Goal: Task Accomplishment & Management: Complete application form

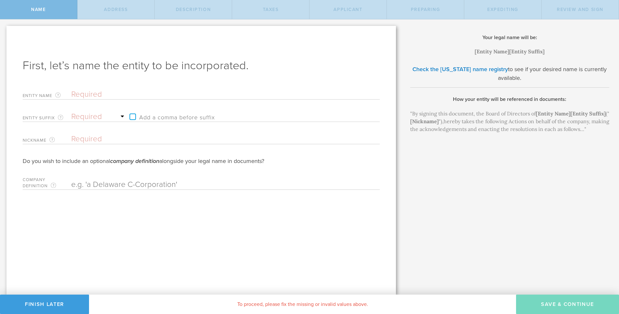
click at [84, 95] on input "text" at bounding box center [214, 95] width 286 height 10
type input "M"
type input "My"
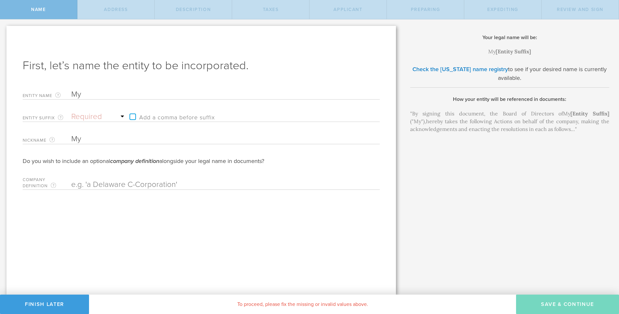
type input "MyS"
type input "MySc"
type input "MySch"
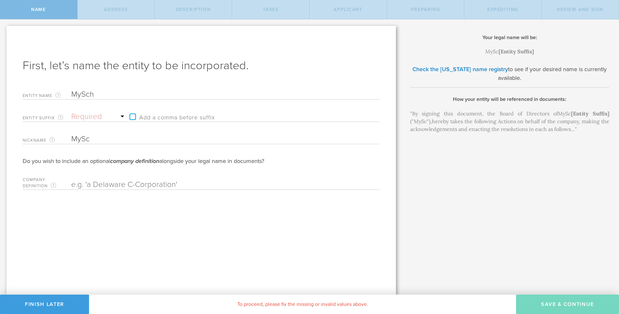
type input "MySch"
type input "MyScho"
type input "MySchoo"
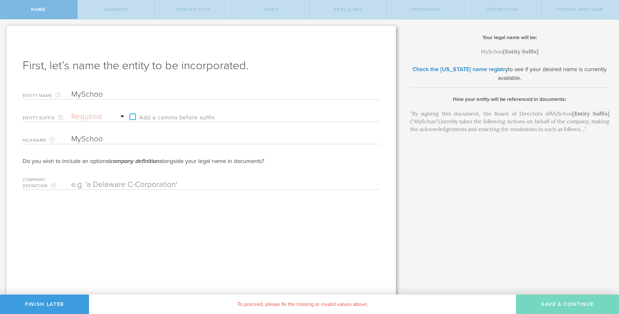
type input "MySchool"
type input "MySchoolS"
type input "MySchoolSu"
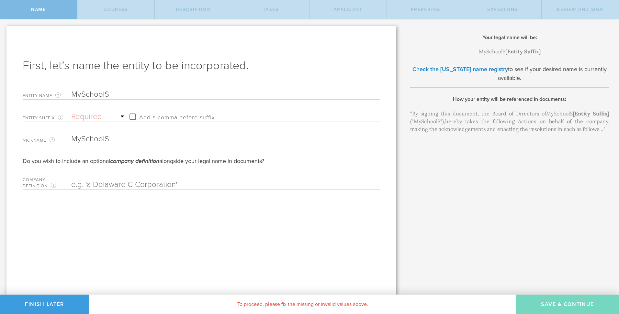
type input "MySchoolSu"
type input "MySchoolSui"
type input "MySchoolSuit"
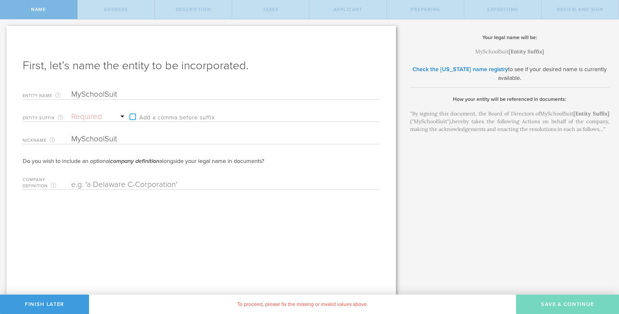
type input "MySchoolSuite"
click at [89, 114] on select "Required Association Club Co. Company Corp. Corporation Foundation Fund Inc. In…" at bounding box center [98, 117] width 55 height 10
select select "inc."
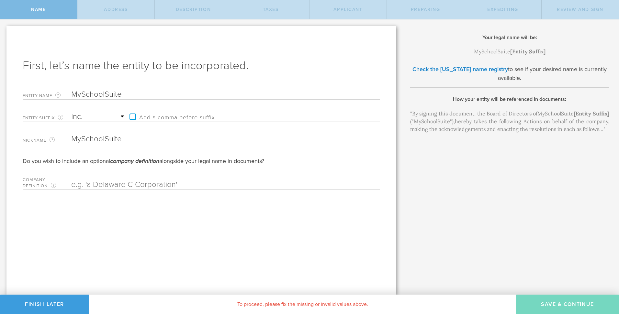
click at [71, 112] on select "Required Association Club Co. Company Corp. Corporation Foundation Fund Inc. In…" at bounding box center [98, 117] width 55 height 10
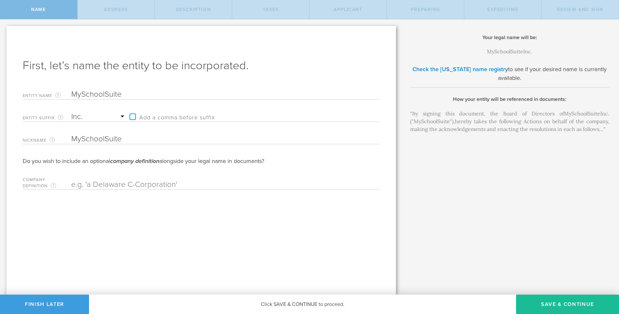
click at [95, 120] on select "Required Association Club Co. Company Corp. Corporation Foundation Fund Inc. In…" at bounding box center [98, 117] width 55 height 10
click at [71, 112] on select "Required Association Club Co. Company Corp. Corporation Foundation Fund Inc. In…" at bounding box center [98, 117] width 55 height 10
click at [586, 305] on button "Save & Continue" at bounding box center [567, 304] width 103 height 19
type input "[STREET_ADDRESS][US_STATE]"
type input "[GEOGRAPHIC_DATA]"
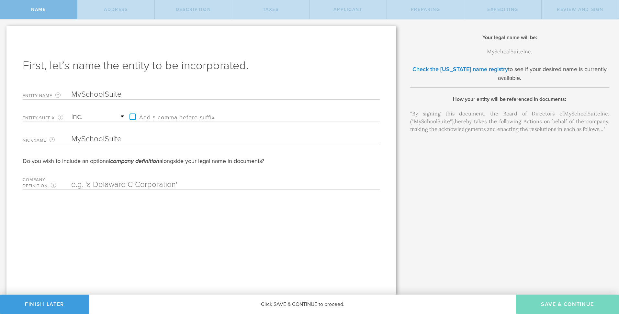
select select "[GEOGRAPHIC_DATA]"
type input "79902"
checkbox input "true"
type input "[GEOGRAPHIC_DATA]"
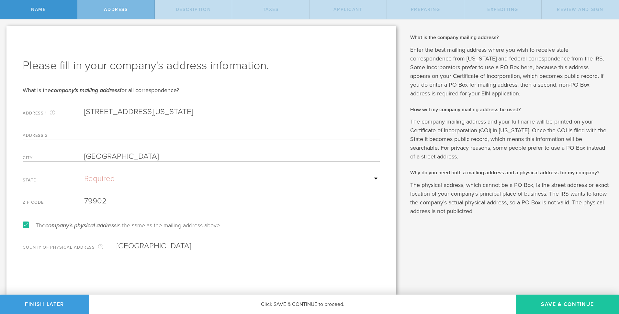
click at [576, 305] on button "Save & Continue" at bounding box center [567, 304] width 103 height 19
select select "other"
type input "Facilitates trip planning and product purchases"
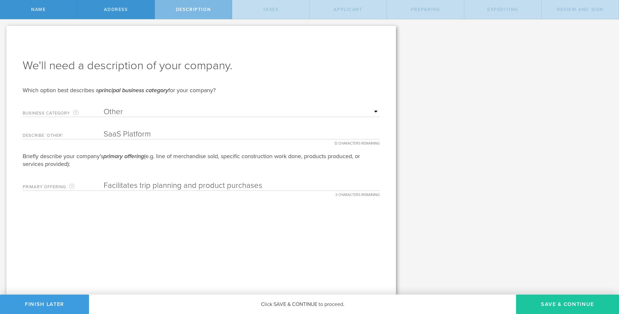
click at [547, 306] on button "Save & Continue" at bounding box center [567, 304] width 103 height 19
type input "40"
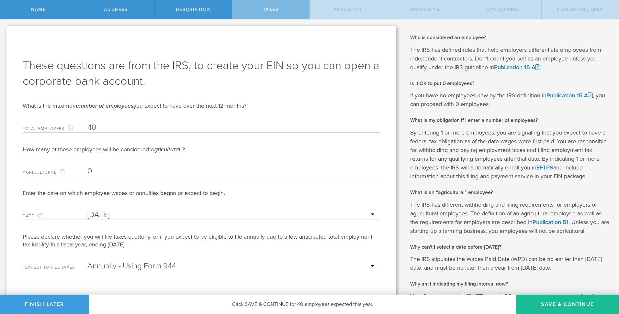
click at [547, 306] on button "Save & Continue" at bounding box center [567, 304] width 103 height 19
type input "[PERSON_NAME]"
type input "CEO"
type input "[PHONE_NUMBER]"
radio input "true"
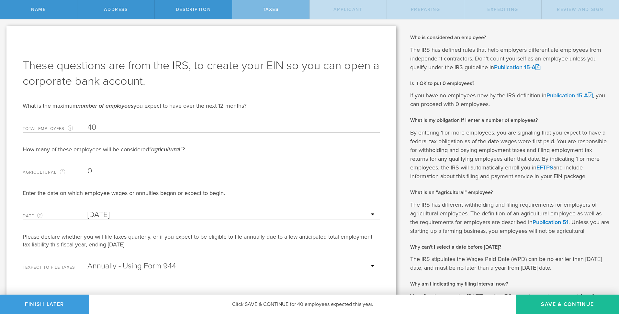
select select "US"
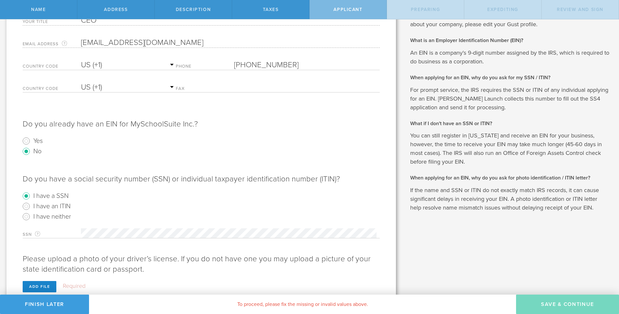
scroll to position [134, 0]
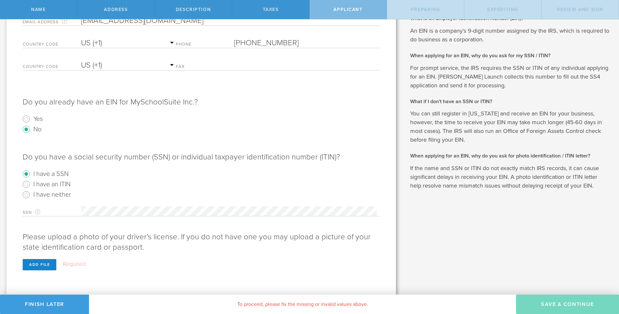
click at [126, 202] on div "SSN For your EIN application, this is your own 9-digit social security number a…" at bounding box center [201, 235] width 357 height 71
click at [46, 264] on div "Add file" at bounding box center [40, 264] width 34 height 11
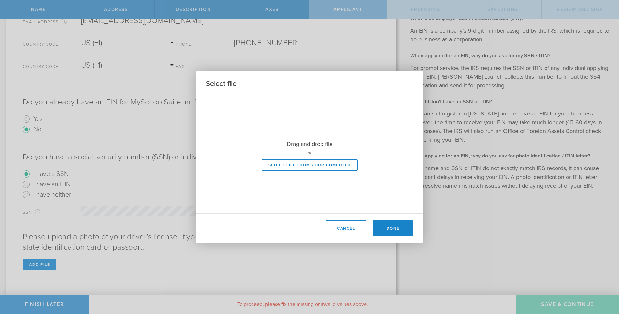
scroll to position [123, 0]
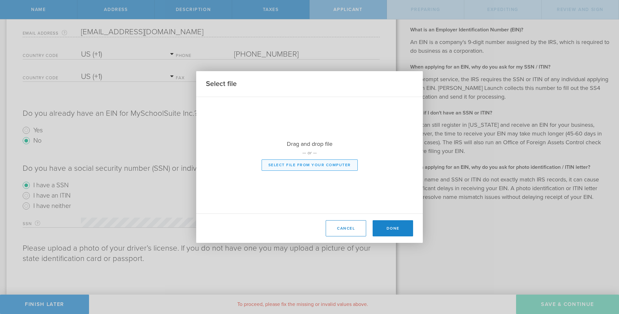
click at [290, 170] on button "Select file from your computer" at bounding box center [310, 165] width 96 height 11
type input "C:\fakepath\[PERSON_NAME] License_0001.jpg"
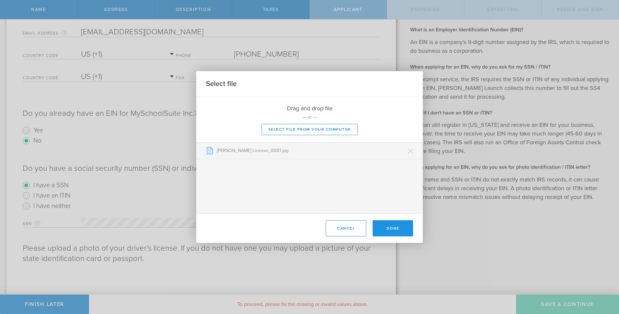
click at [402, 229] on button "Done" at bounding box center [393, 228] width 40 height 16
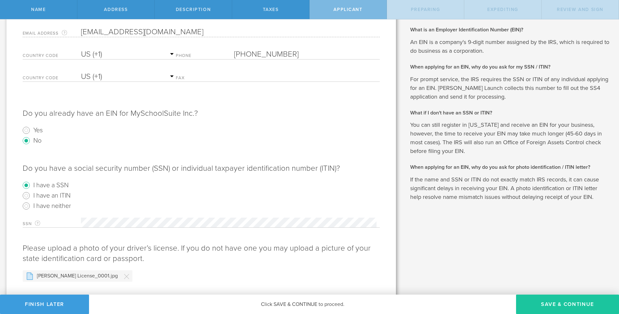
click at [556, 309] on button "Save & Continue" at bounding box center [567, 304] width 103 height 19
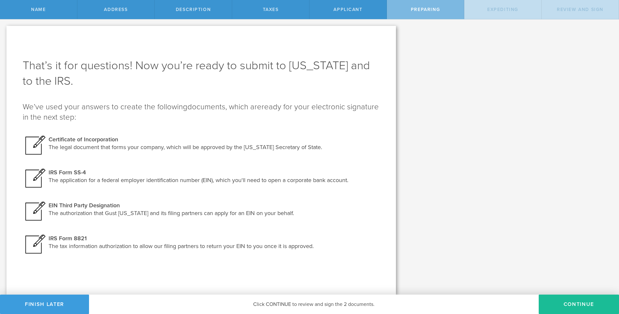
scroll to position [0, 0]
click at [556, 309] on button "Continue" at bounding box center [579, 304] width 80 height 19
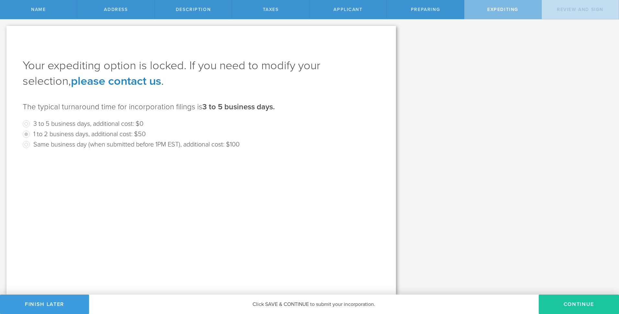
click at [555, 309] on button "Continue" at bounding box center [579, 304] width 80 height 19
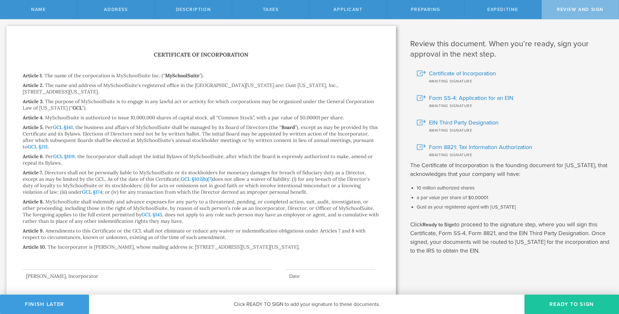
click at [555, 308] on button "Ready to Sign" at bounding box center [571, 304] width 95 height 19
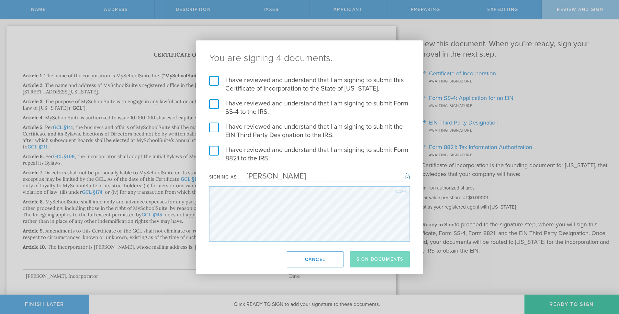
drag, startPoint x: 208, startPoint y: 137, endPoint x: 210, endPoint y: 141, distance: 4.5
click at [208, 137] on div "I have reviewed and understand that I am signing to submit this Certificate of …" at bounding box center [309, 159] width 227 height 166
click at [217, 148] on label "I have reviewed and understand that I am signing to submit Form 8821 to the IRS." at bounding box center [309, 154] width 201 height 17
click at [0, 0] on input "I have reviewed and understand that I am signing to submit Form 8821 to the IRS." at bounding box center [0, 0] width 0 height 0
click at [215, 128] on label "I have reviewed and understand that I am signing to submit the EIN Third Party …" at bounding box center [309, 131] width 201 height 17
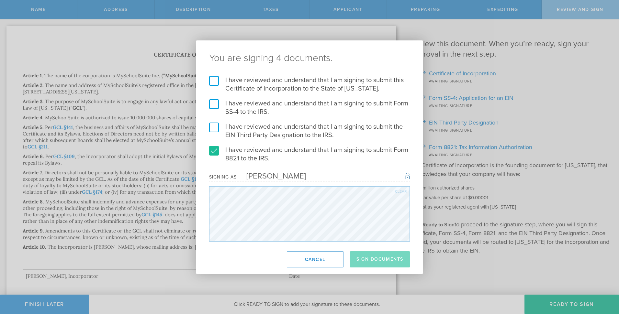
click at [0, 0] on input "I have reviewed and understand that I am signing to submit the EIN Third Party …" at bounding box center [0, 0] width 0 height 0
click at [218, 109] on label "I have reviewed and understand that I am signing to submit Form SS-4 to the IRS." at bounding box center [309, 107] width 201 height 17
click at [0, 0] on input "I have reviewed and understand that I am signing to submit Form SS-4 to the IRS." at bounding box center [0, 0] width 0 height 0
click at [217, 87] on label "I have reviewed and understand that I am signing to submit this Certificate of …" at bounding box center [309, 84] width 201 height 17
click at [0, 0] on input "I have reviewed and understand that I am signing to submit this Certificate of …" at bounding box center [0, 0] width 0 height 0
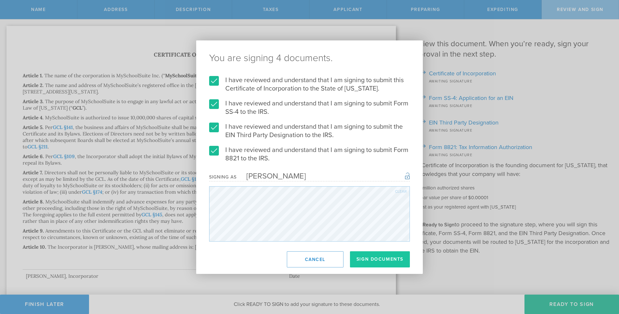
drag, startPoint x: 360, startPoint y: 250, endPoint x: 363, endPoint y: 256, distance: 6.9
click at [361, 252] on footer "Sign Documents Cancel" at bounding box center [309, 259] width 227 height 29
click at [363, 257] on button "Sign Documents" at bounding box center [380, 259] width 60 height 16
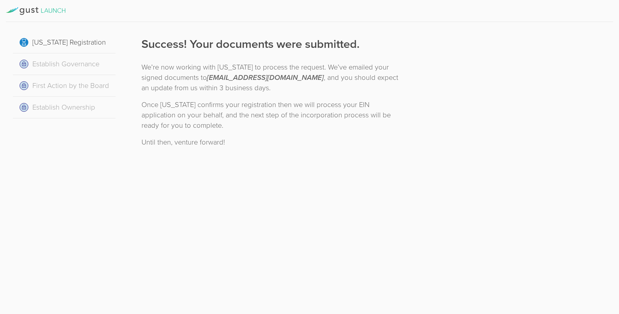
click at [70, 45] on div "[US_STATE] Registration" at bounding box center [64, 43] width 103 height 22
click at [61, 74] on div "[US_STATE] Registration Establish Governance First Action by the Board Establis…" at bounding box center [64, 75] width 103 height 87
click at [60, 66] on div "Establish Governance" at bounding box center [64, 64] width 103 height 22
